Goal: Information Seeking & Learning: Learn about a topic

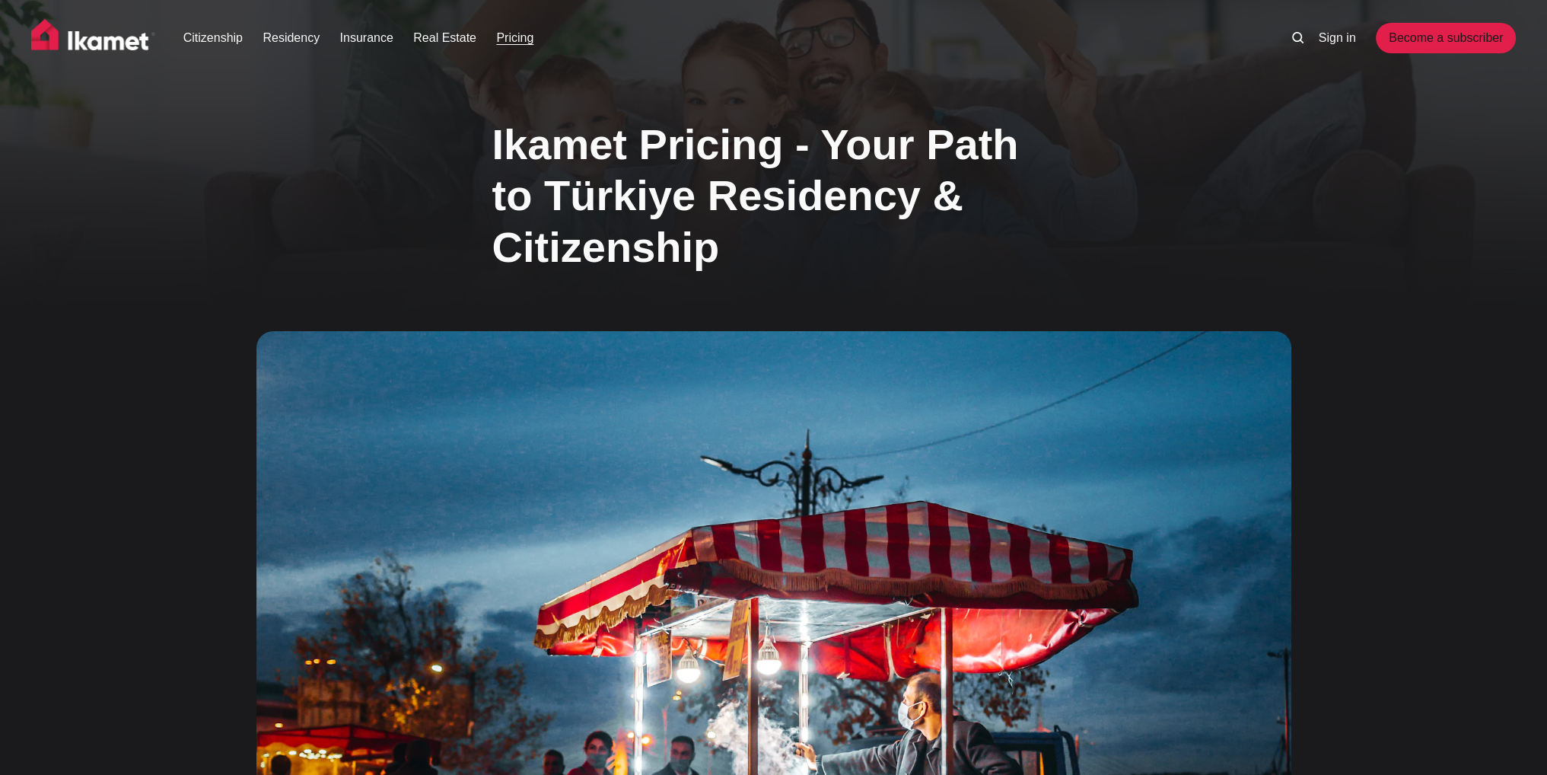
click at [720, 196] on h1 "Ikamet Pricing - Your Path to Türkiye Residency & Citizenship" at bounding box center [773, 196] width 563 height 154
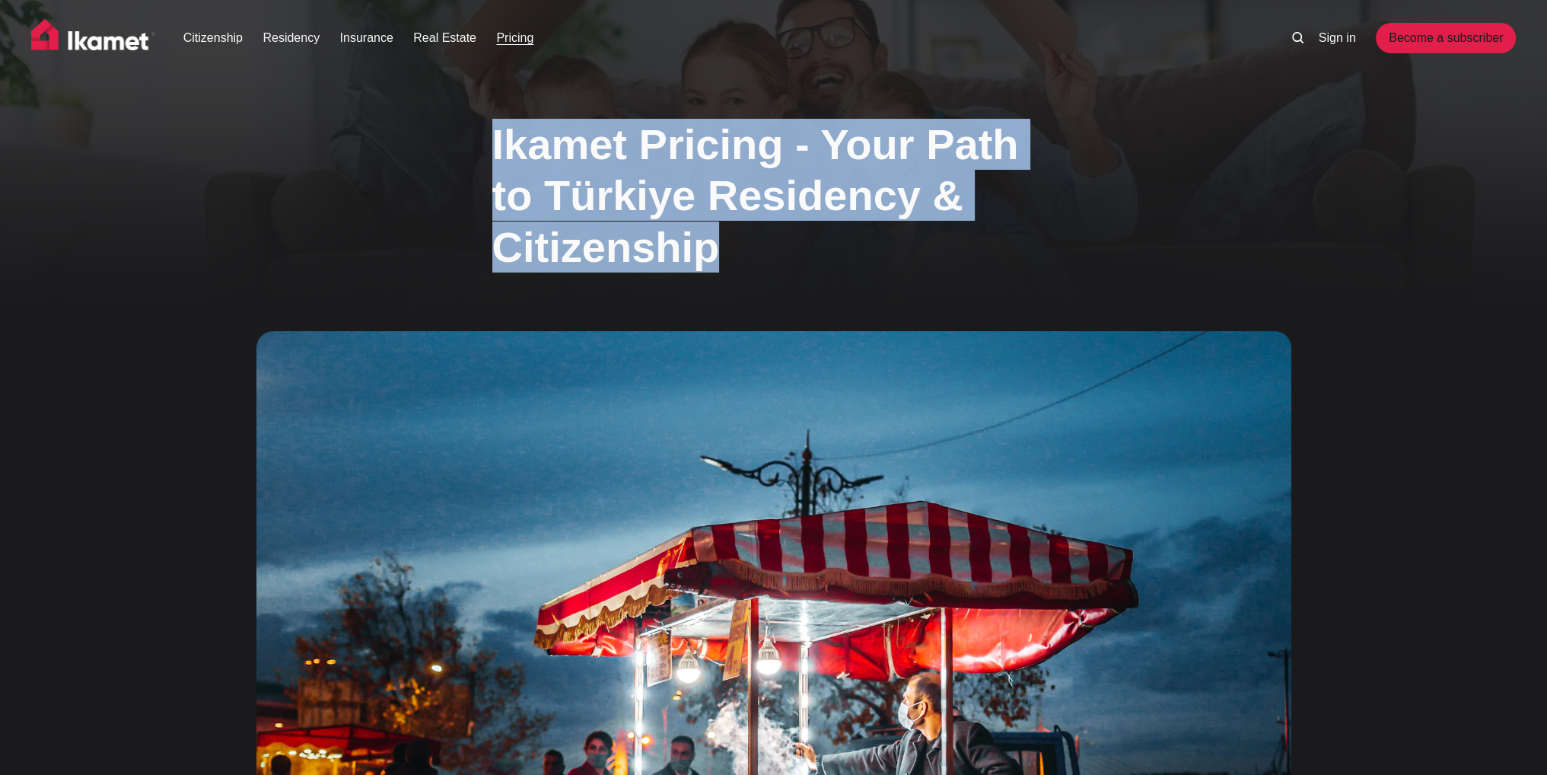
click at [720, 196] on h1 "Ikamet Pricing - Your Path to Türkiye Residency & Citizenship" at bounding box center [773, 196] width 563 height 154
click at [758, 196] on h1 "Ikamet Pricing - Your Path to Türkiye Residency & Citizenship" at bounding box center [773, 196] width 563 height 154
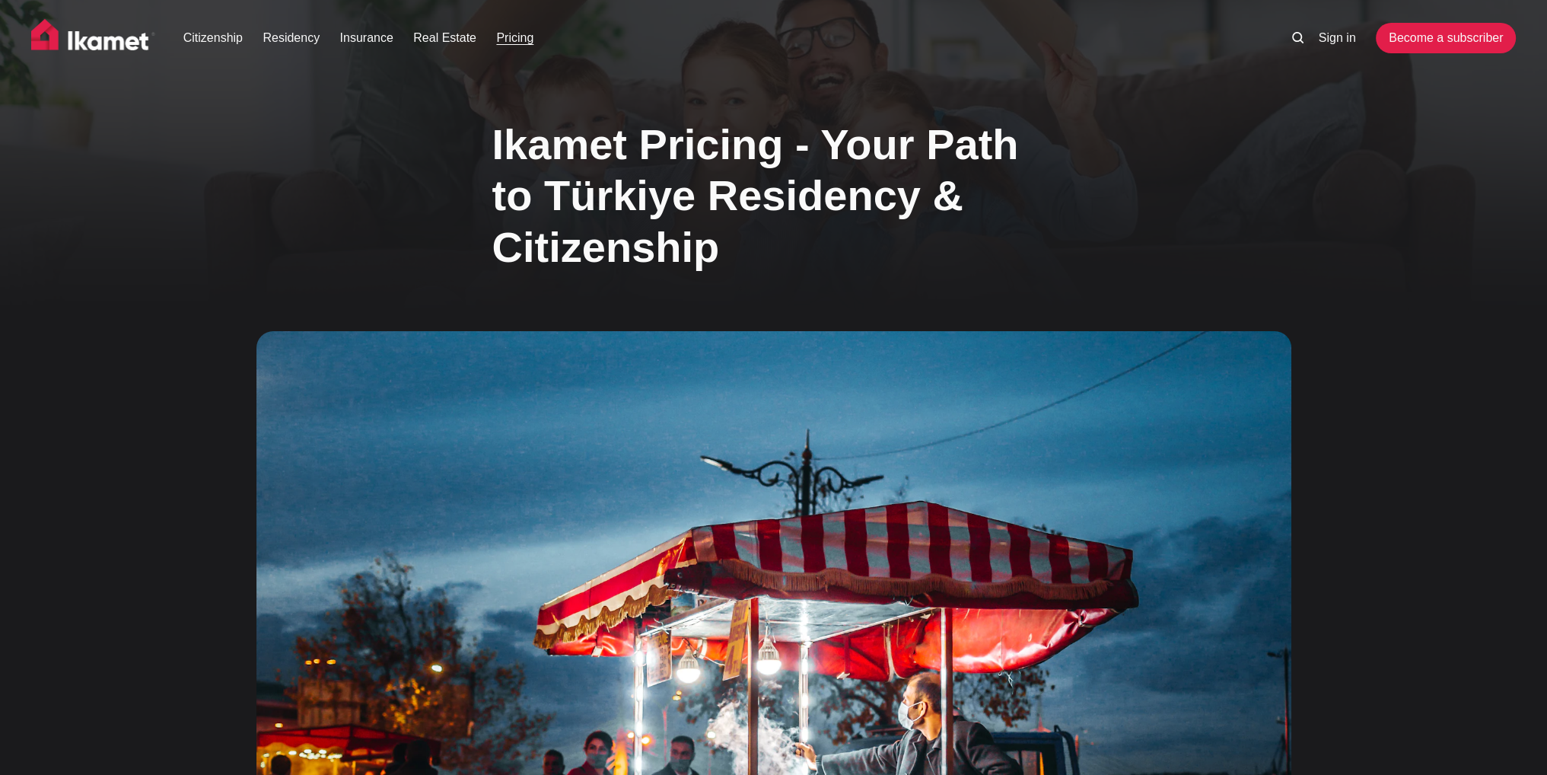
click at [103, 46] on img at bounding box center [93, 38] width 125 height 38
